Goal: Task Accomplishment & Management: Use online tool/utility

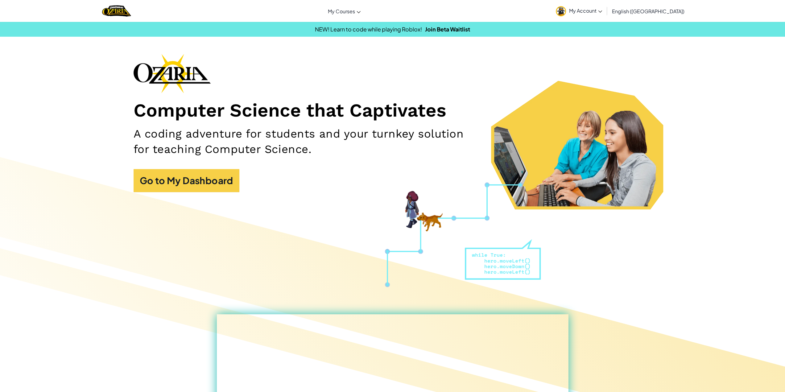
drag, startPoint x: 687, startPoint y: 65, endPoint x: 687, endPoint y: 33, distance: 32.7
click at [602, 9] on span "My Account" at bounding box center [585, 10] width 33 height 6
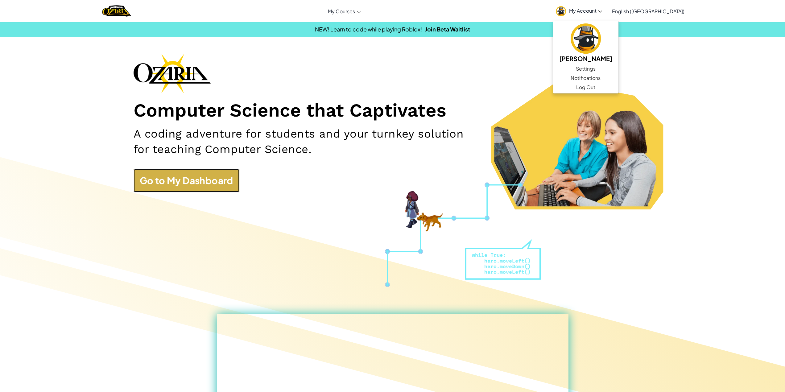
click at [222, 182] on link "Go to My Dashboard" at bounding box center [187, 180] width 106 height 23
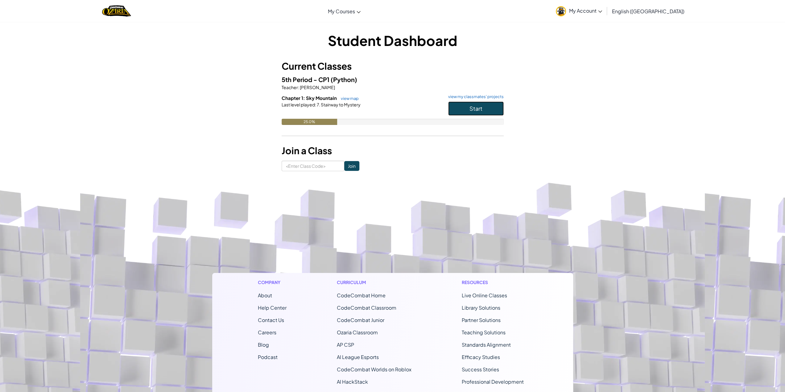
click at [479, 104] on button "Start" at bounding box center [476, 108] width 56 height 14
